Goal: Information Seeking & Learning: Learn about a topic

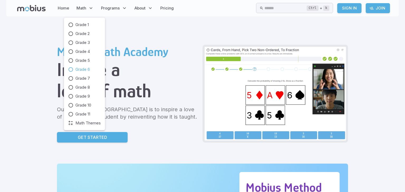
click at [77, 71] on span "Grade 6" at bounding box center [82, 70] width 14 height 6
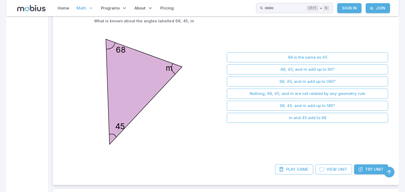
scroll to position [1632, 0]
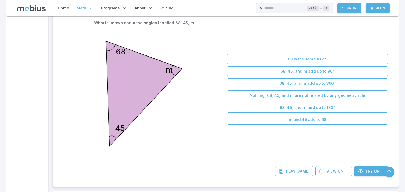
click at [363, 168] on link "Try Unit" at bounding box center [371, 172] width 34 height 10
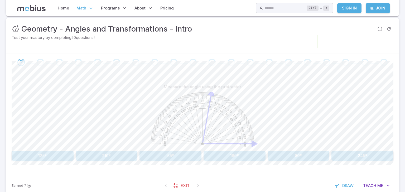
scroll to position [72, 0]
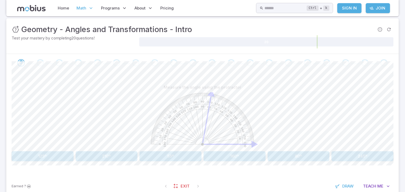
click at [206, 134] on image at bounding box center [202, 120] width 103 height 54
drag, startPoint x: 211, startPoint y: 96, endPoint x: 221, endPoint y: 104, distance: 12.6
click at [221, 104] on g at bounding box center [204, 119] width 106 height 56
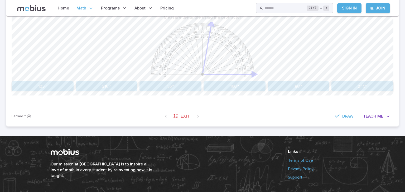
scroll to position [148, 0]
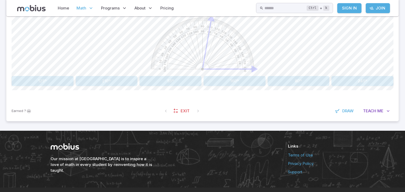
click at [296, 86] on button "80º" at bounding box center [298, 81] width 62 height 10
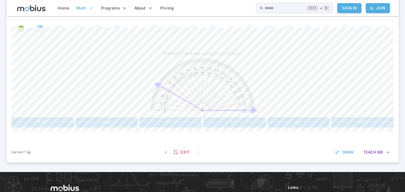
scroll to position [106, 0]
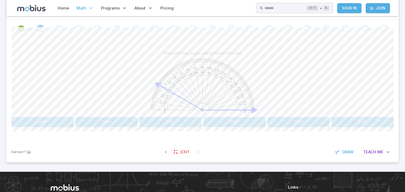
click at [380, 121] on button "150º" at bounding box center [362, 122] width 62 height 10
click at [377, 118] on button "90º" at bounding box center [362, 122] width 62 height 10
click at [169, 126] on button "170º" at bounding box center [170, 122] width 62 height 10
click at [159, 123] on button "50º" at bounding box center [170, 122] width 62 height 10
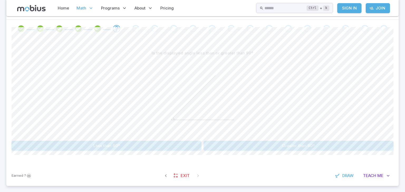
click at [180, 150] on button "Less than 90º" at bounding box center [107, 146] width 190 height 10
click at [219, 148] on button "Right" at bounding box center [298, 146] width 190 height 10
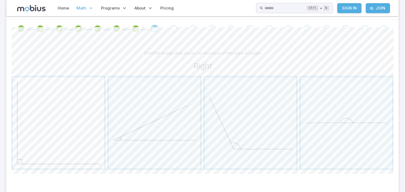
click at [82, 120] on span "button" at bounding box center [59, 123] width 92 height 92
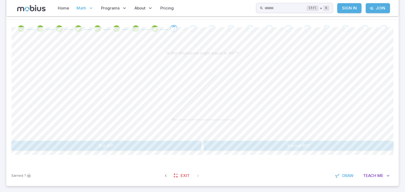
click at [247, 146] on button "It is not 90º" at bounding box center [298, 146] width 190 height 10
click at [214, 144] on button "75º" at bounding box center [234, 146] width 62 height 10
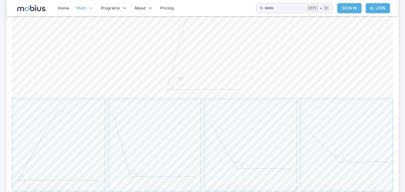
scroll to position [148, 0]
click at [62, 140] on span "button" at bounding box center [59, 146] width 92 height 92
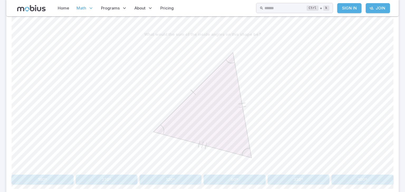
scroll to position [125, 0]
click at [61, 172] on div at bounding box center [203, 105] width 382 height 133
click at [61, 181] on button "180º" at bounding box center [43, 180] width 62 height 10
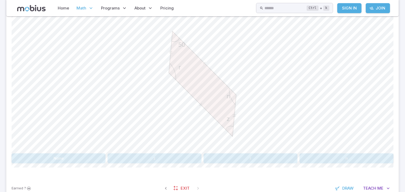
scroll to position [146, 0]
click at [268, 158] on button "r" at bounding box center [250, 159] width 94 height 10
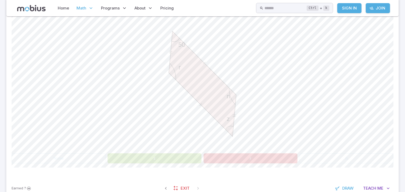
click at [166, 155] on button "z" at bounding box center [154, 159] width 94 height 10
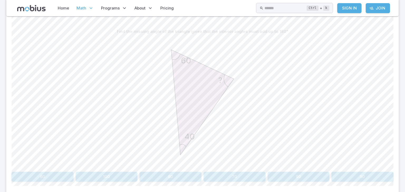
scroll to position [129, 0]
click at [228, 175] on button "70" at bounding box center [234, 176] width 62 height 10
